Goal: Information Seeking & Learning: Learn about a topic

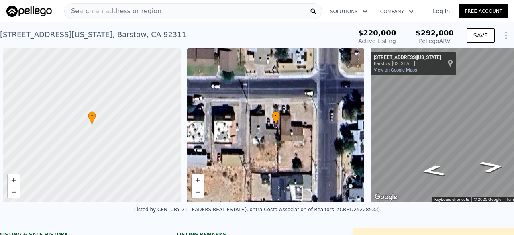
scroll to position [0, 509]
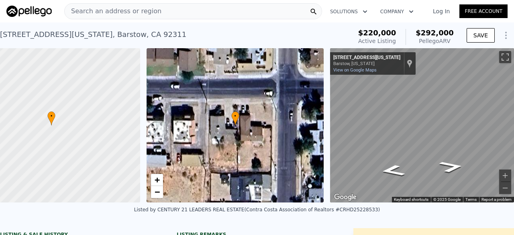
click at [137, 7] on span "Search an address or region" at bounding box center [113, 11] width 97 height 10
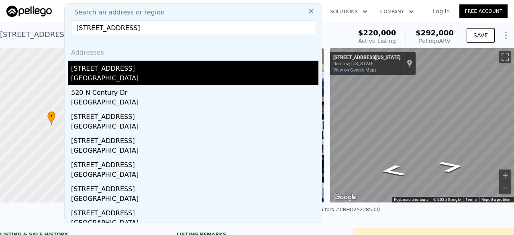
type input "[STREET_ADDRESS]"
click at [145, 76] on div "[GEOGRAPHIC_DATA]" at bounding box center [194, 78] width 247 height 11
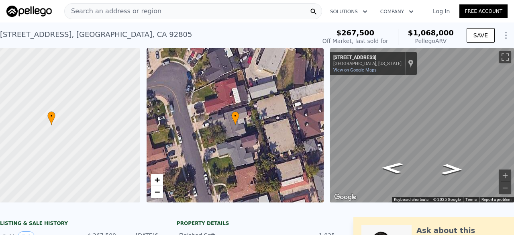
click at [165, 17] on div "Search an address or region" at bounding box center [193, 11] width 258 height 16
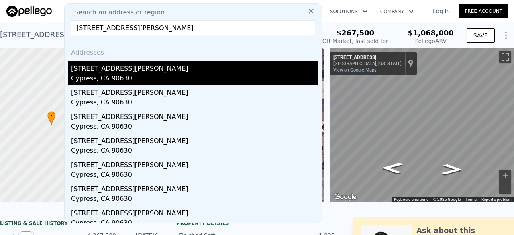
type input "[STREET_ADDRESS][PERSON_NAME]"
click at [145, 67] on div "[STREET_ADDRESS][PERSON_NAME]" at bounding box center [194, 67] width 247 height 13
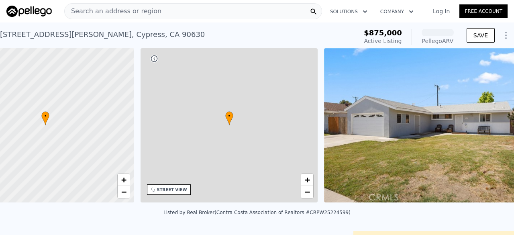
scroll to position [0, 3]
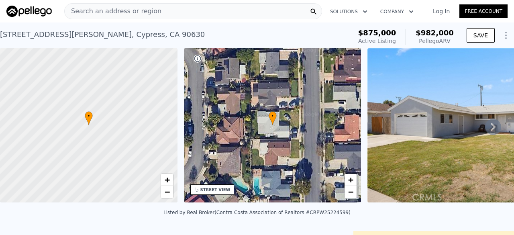
click at [153, 14] on div "Search an address or region" at bounding box center [193, 11] width 258 height 16
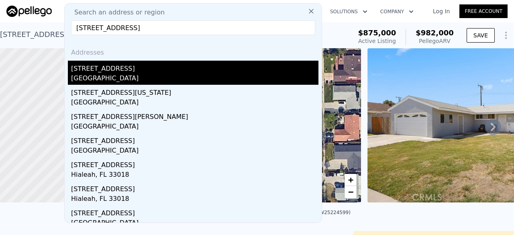
type input "[STREET_ADDRESS]"
click at [112, 64] on div "[STREET_ADDRESS]" at bounding box center [194, 67] width 247 height 13
type input "2"
type input "3"
type input "919"
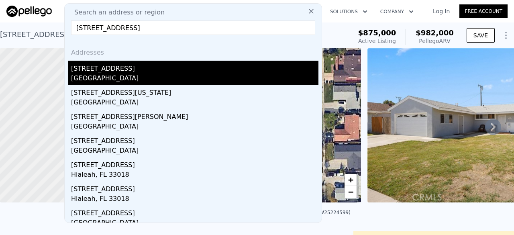
type input "1731"
type input "7200"
type input "9652"
type input "$ 994,000"
type input "$ 31,597"
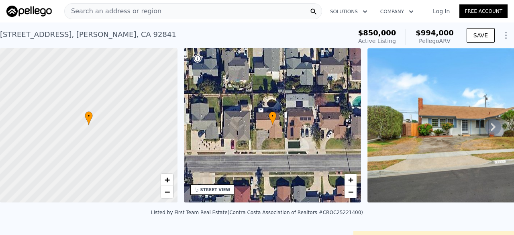
click at [100, 11] on span "Search an address or region" at bounding box center [113, 11] width 97 height 10
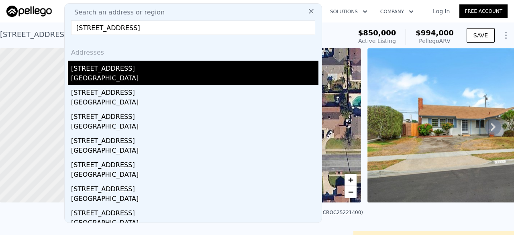
type input "[STREET_ADDRESS]"
click at [147, 69] on div "[STREET_ADDRESS]" at bounding box center [194, 67] width 247 height 13
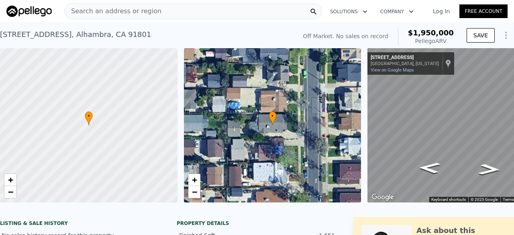
click at [128, 11] on span "Search an address or region" at bounding box center [113, 11] width 97 height 10
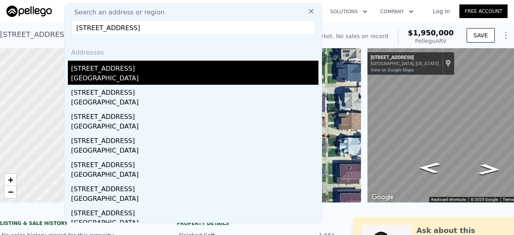
type input "[STREET_ADDRESS]"
click at [151, 67] on div "[STREET_ADDRESS]" at bounding box center [194, 67] width 247 height 13
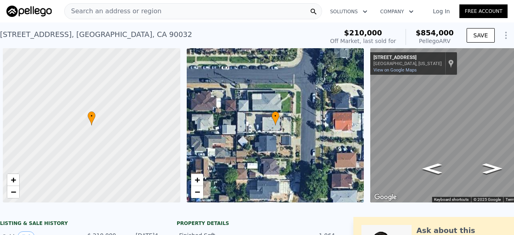
scroll to position [0, 3]
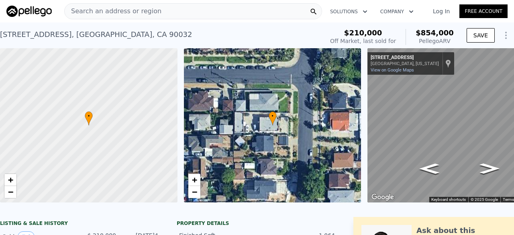
click at [122, 12] on span "Search an address or region" at bounding box center [113, 11] width 97 height 10
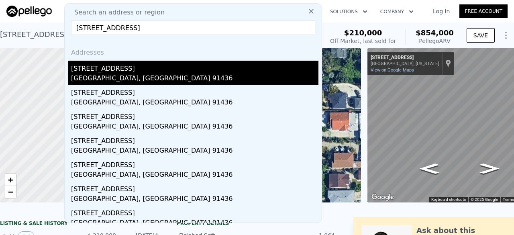
type input "[STREET_ADDRESS]"
click at [135, 73] on div "[GEOGRAPHIC_DATA], [GEOGRAPHIC_DATA] 91436" at bounding box center [194, 78] width 247 height 11
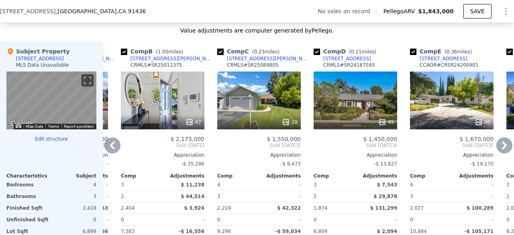
scroll to position [762, 0]
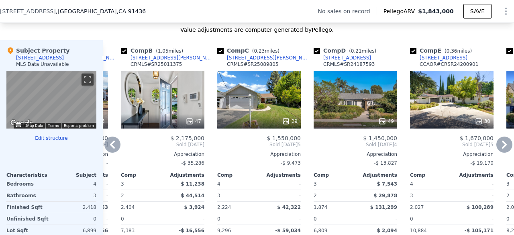
click at [348, 114] on div "49" at bounding box center [356, 100] width 84 height 58
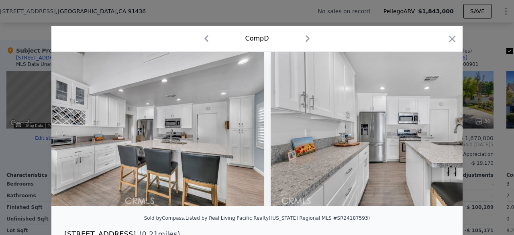
scroll to position [0, 1209]
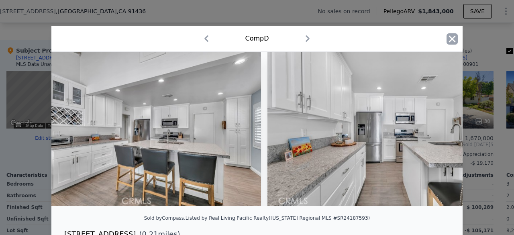
click at [448, 41] on icon "button" at bounding box center [452, 38] width 11 height 11
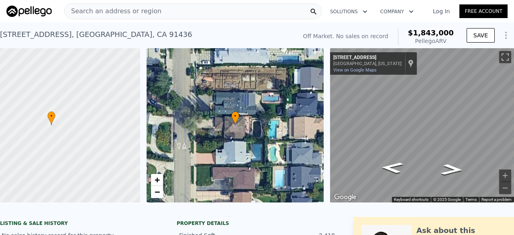
click at [143, 13] on span "Search an address or region" at bounding box center [113, 11] width 97 height 10
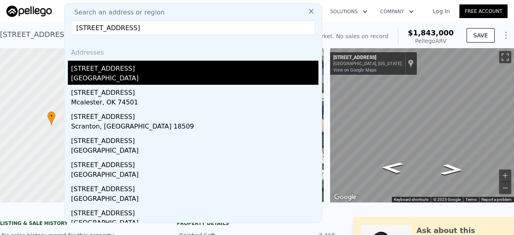
type input "[STREET_ADDRESS]"
click at [117, 68] on div "[STREET_ADDRESS]" at bounding box center [194, 67] width 247 height 13
type input "2"
type input "1"
type input "2"
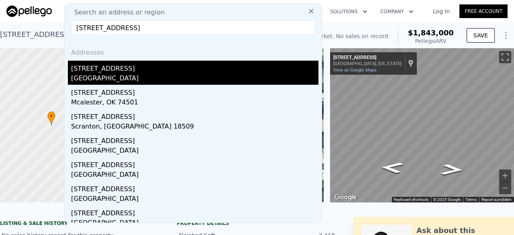
type input "1252"
type input "2192"
type input "5551"
type input "10592"
type input "$ 1,950,000"
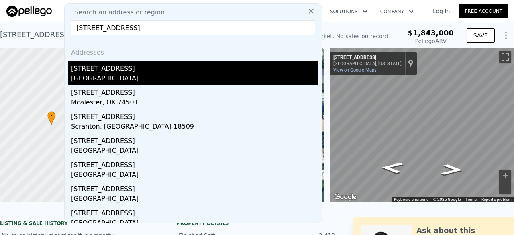
type input "$ 29,996"
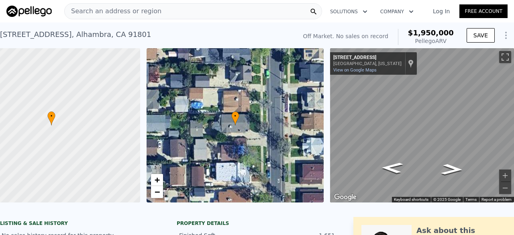
click at [102, 20] on div "Search an address or region Solutions Company Open main menu Log In Free Account" at bounding box center [256, 11] width 501 height 19
click at [104, 13] on span "Search an address or region" at bounding box center [113, 11] width 97 height 10
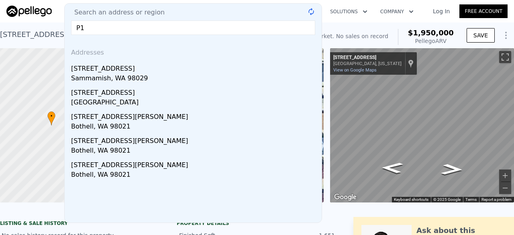
type input "P"
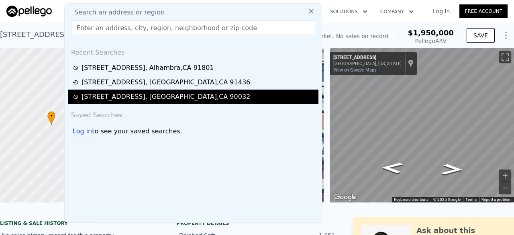
click at [127, 94] on div "[STREET_ADDRESS]" at bounding box center [166, 97] width 169 height 10
type input "3"
type input "852"
type input "1450"
type input "4601"
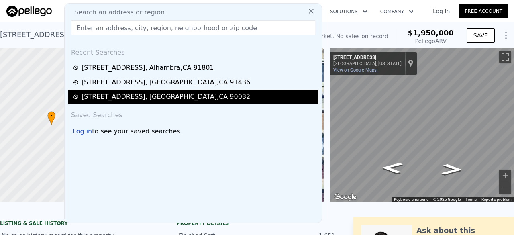
type input "8927"
type input "$ 854,000"
type input "7"
type input "$ 572,728"
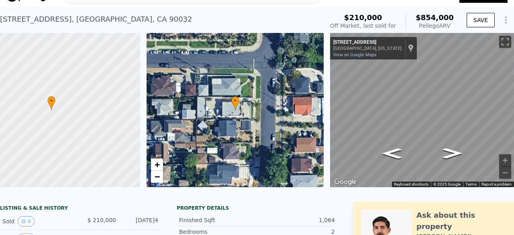
scroll to position [16, 0]
type input "1114"
type input "1525"
type input "$ 930,000"
type input "$ 66,920"
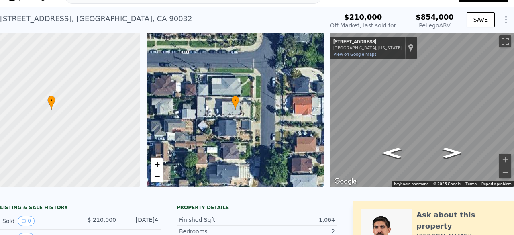
checkbox input "false"
checkbox input "true"
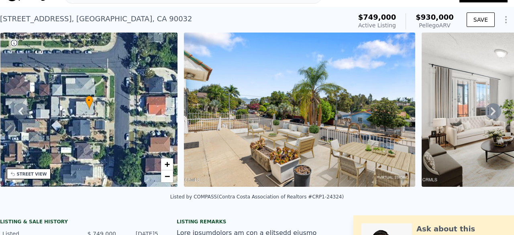
scroll to position [0, 0]
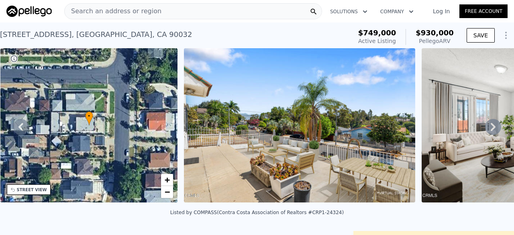
click at [110, 12] on span "Search an address or region" at bounding box center [113, 11] width 97 height 10
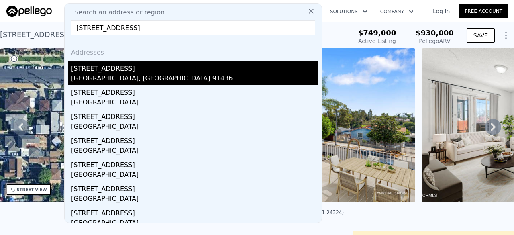
type input "[STREET_ADDRESS]"
click at [127, 70] on div "[STREET_ADDRESS]" at bounding box center [194, 67] width 247 height 13
type input "3"
type input "4"
type input "2"
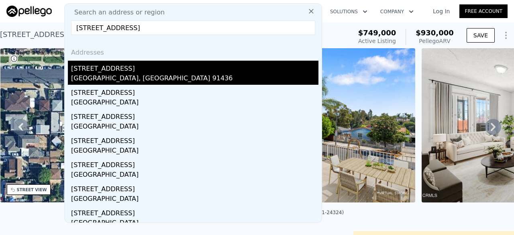
type input "3"
type input "1866"
type input "3315"
type input "6760"
type input "10884"
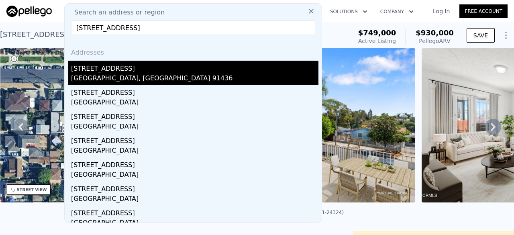
type input "$ 1,843,000"
type input "8"
type input "$ 30,000"
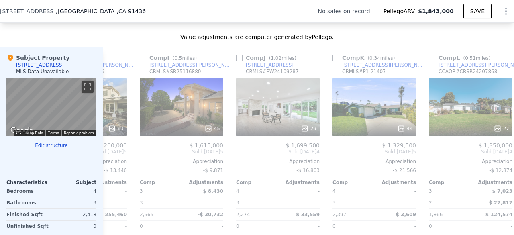
scroll to position [0, 769]
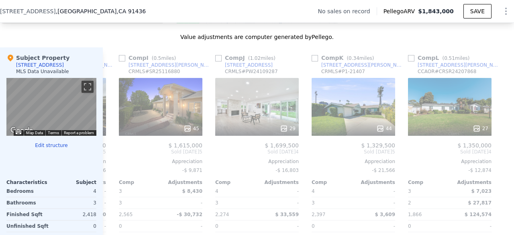
drag, startPoint x: 308, startPoint y: 120, endPoint x: 265, endPoint y: 51, distance: 81.5
click at [265, 51] on div "Value adjustments are computer generated by Pellego . Subject Property [STREET_…" at bounding box center [257, 171] width 514 height 276
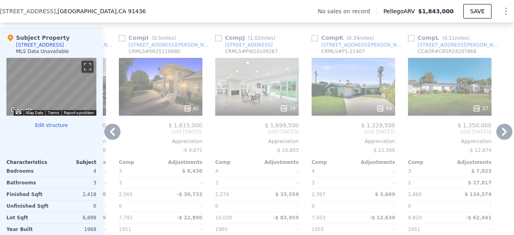
scroll to position [775, 0]
click at [333, 96] on div "44" at bounding box center [354, 87] width 84 height 58
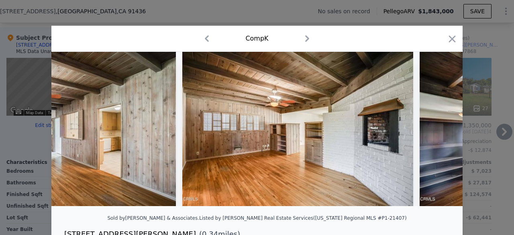
scroll to position [0, 2721]
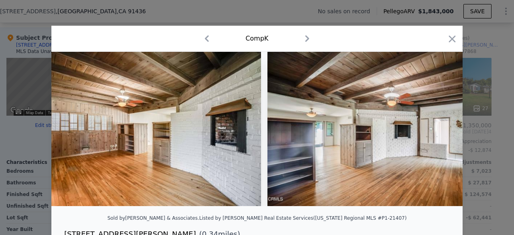
click at [450, 45] on div at bounding box center [452, 40] width 11 height 14
click at [449, 42] on icon "button" at bounding box center [452, 38] width 11 height 11
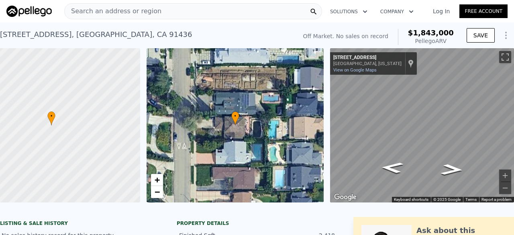
click at [121, 14] on span "Search an address or region" at bounding box center [113, 11] width 97 height 10
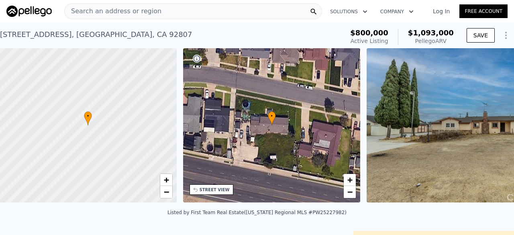
scroll to position [0, 3]
